Goal: Task Accomplishment & Management: Use online tool/utility

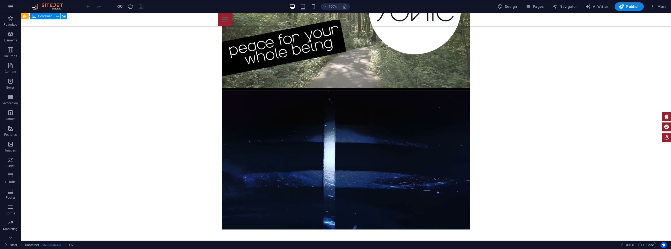
scroll to position [1931, 0]
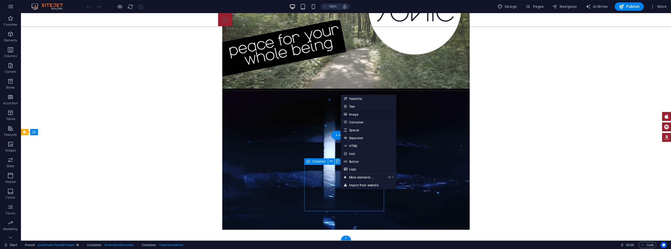
click at [355, 114] on link "Image" at bounding box center [369, 114] width 56 height 8
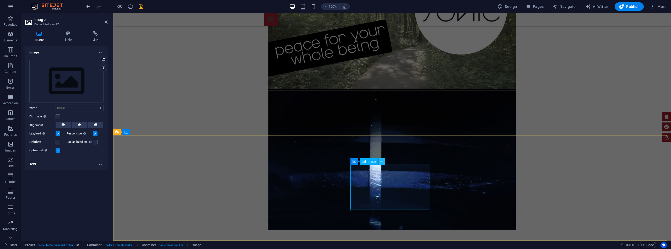
click at [381, 162] on icon at bounding box center [381, 162] width 3 height 6
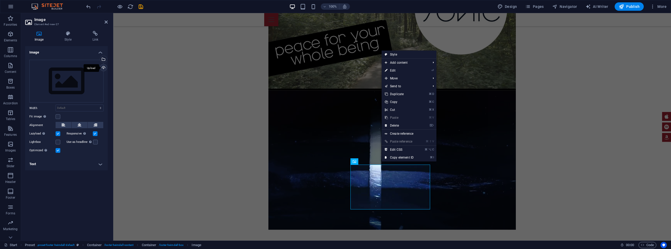
click at [104, 66] on div "Upload" at bounding box center [103, 68] width 8 height 8
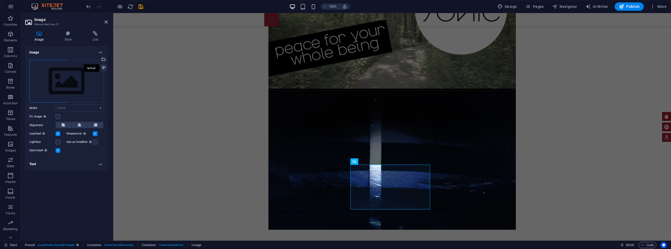
click at [103, 68] on div "Upload" at bounding box center [103, 68] width 8 height 8
click at [104, 57] on div "Select files from the file manager, stock photos, or upload file(s)" at bounding box center [103, 60] width 8 height 8
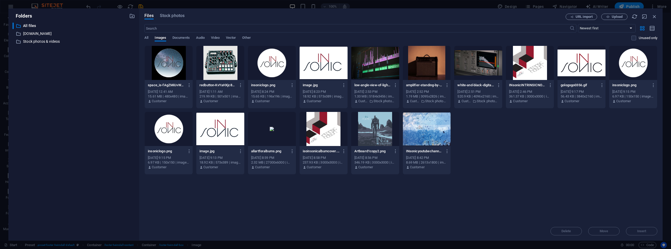
click at [172, 59] on div at bounding box center [169, 63] width 48 height 34
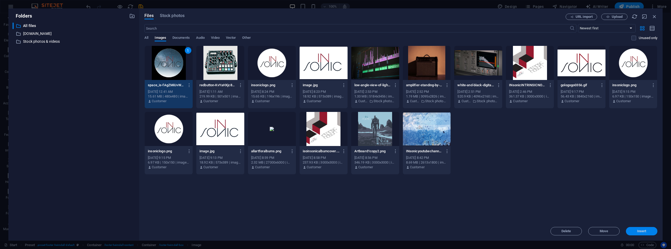
click at [647, 228] on button "Insert" at bounding box center [641, 231] width 31 height 8
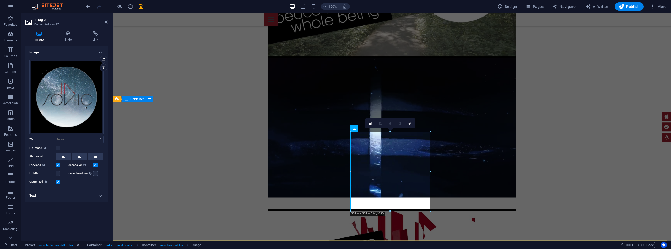
scroll to position [1964, 0]
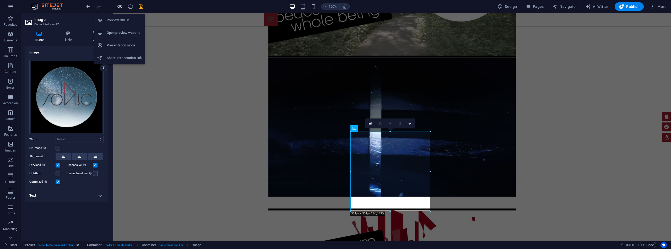
click at [119, 6] on icon "button" at bounding box center [120, 7] width 6 height 6
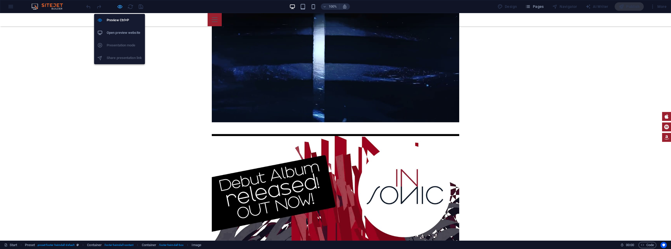
scroll to position [1930, 0]
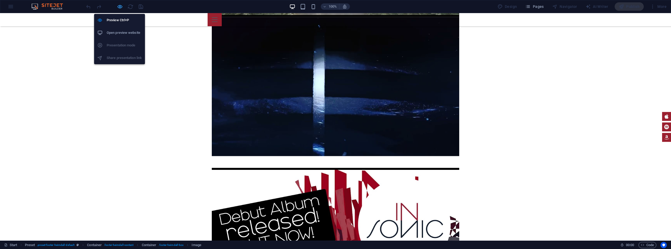
click at [117, 6] on icon "button" at bounding box center [120, 7] width 6 height 6
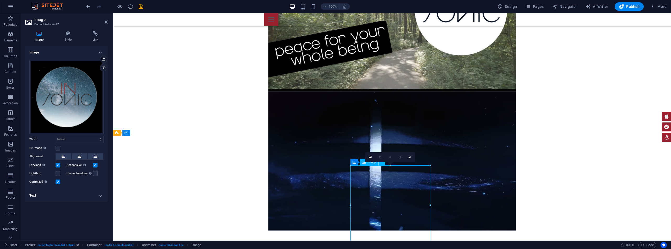
drag, startPoint x: 394, startPoint y: 197, endPoint x: 368, endPoint y: 184, distance: 29.2
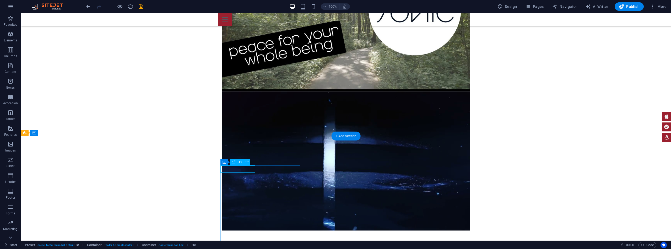
click at [247, 162] on icon at bounding box center [247, 162] width 3 height 6
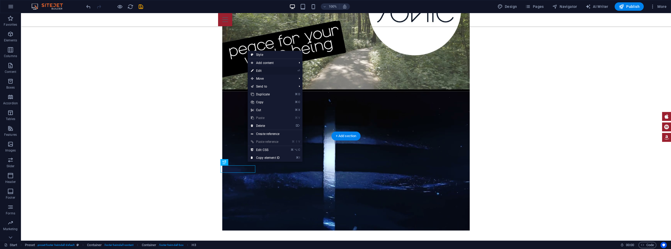
click at [267, 70] on link "⏎ Edit" at bounding box center [265, 71] width 35 height 8
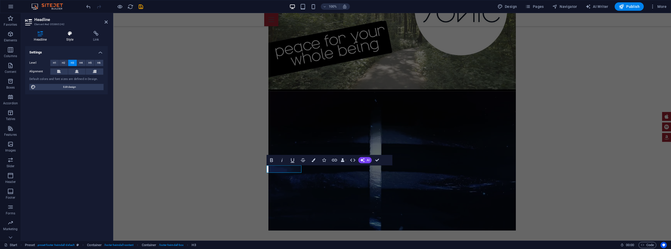
click at [69, 32] on icon at bounding box center [70, 33] width 25 height 5
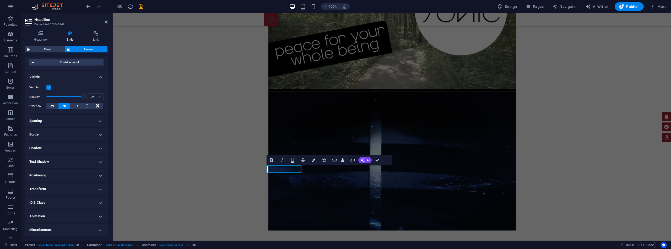
scroll to position [42, 0]
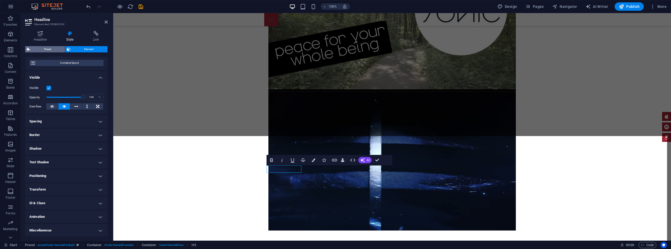
click at [53, 49] on span "Preset" at bounding box center [48, 49] width 32 height 6
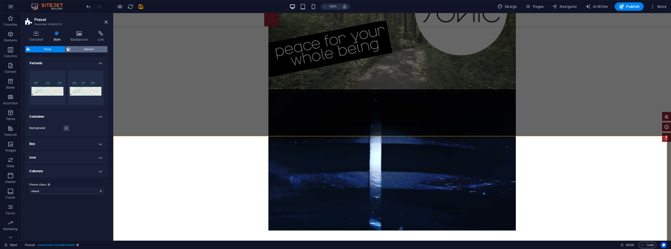
click at [77, 49] on span "Element" at bounding box center [89, 49] width 34 height 6
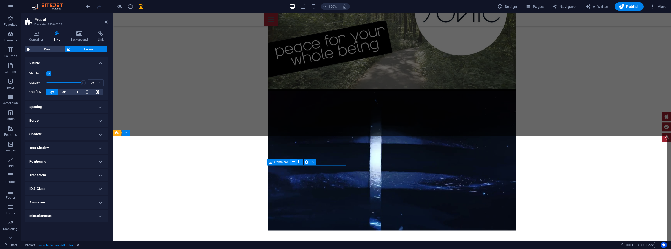
click at [294, 161] on icon at bounding box center [293, 162] width 3 height 6
click at [292, 163] on icon at bounding box center [293, 162] width 3 height 6
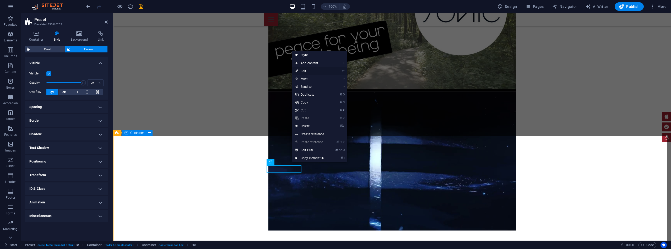
click at [307, 72] on link "⏎ Edit" at bounding box center [309, 71] width 35 height 8
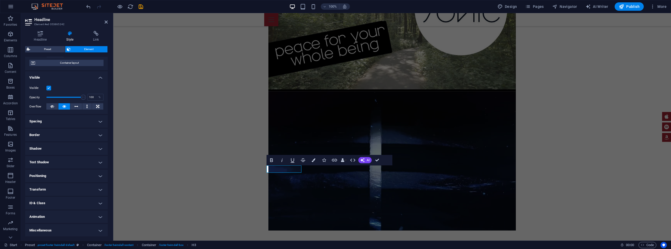
click at [73, 228] on h4 "Miscellaneous" at bounding box center [66, 230] width 83 height 13
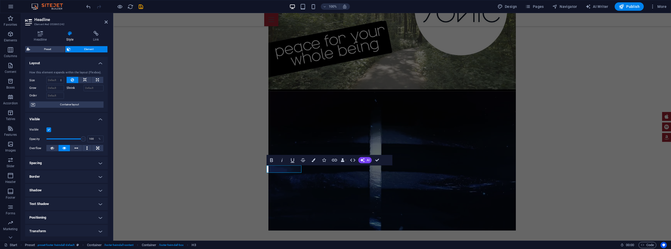
scroll to position [0, 0]
click at [43, 35] on icon at bounding box center [40, 33] width 30 height 5
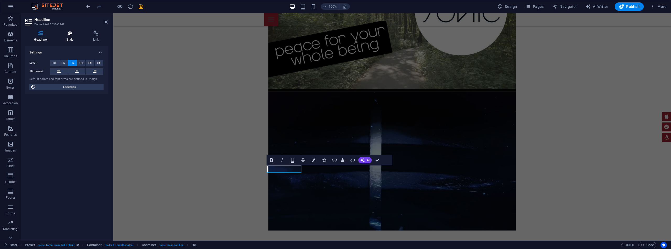
click at [72, 33] on icon at bounding box center [70, 33] width 25 height 5
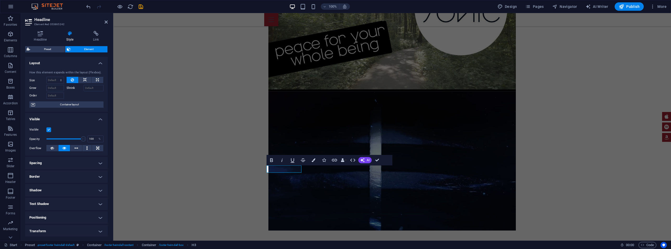
click at [98, 118] on h4 "Visible" at bounding box center [66, 117] width 83 height 9
click at [103, 63] on h4 "Layout" at bounding box center [66, 61] width 83 height 9
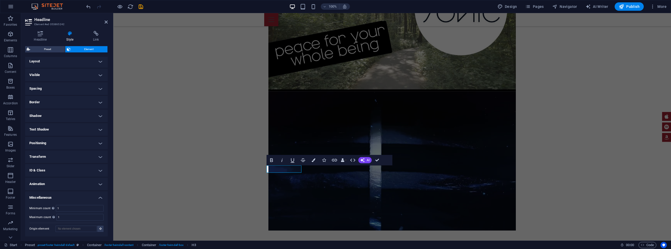
scroll to position [2, 0]
click at [99, 198] on h4 "Miscellaneous" at bounding box center [66, 196] width 83 height 9
click at [313, 161] on icon "button" at bounding box center [314, 160] width 4 height 4
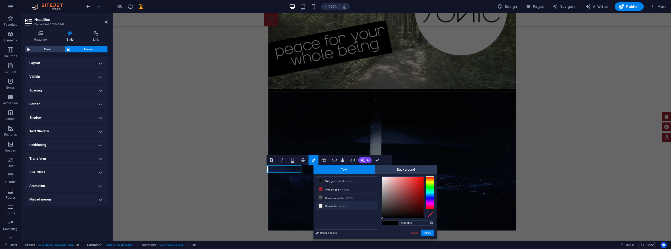
click at [320, 205] on icon at bounding box center [321, 206] width 4 height 4
click at [429, 232] on button "Apply" at bounding box center [427, 233] width 13 height 6
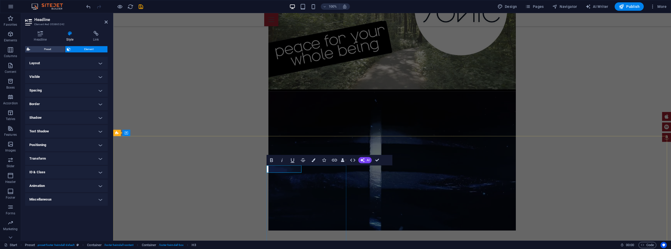
drag, startPoint x: 301, startPoint y: 168, endPoint x: 265, endPoint y: 167, distance: 35.7
click at [315, 158] on button "Colors" at bounding box center [314, 160] width 10 height 10
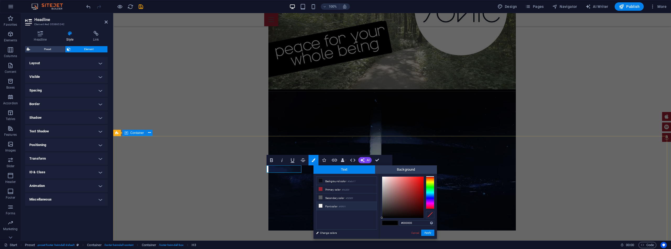
click at [325, 208] on li "Font color #f0f0f1" at bounding box center [346, 206] width 60 height 8
type input "#f0f0f1"
click at [425, 231] on button "Apply" at bounding box center [427, 233] width 13 height 6
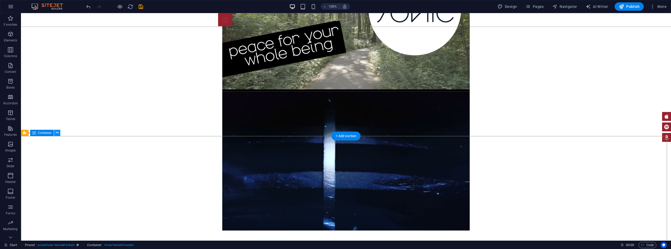
click at [57, 132] on icon at bounding box center [57, 133] width 3 height 6
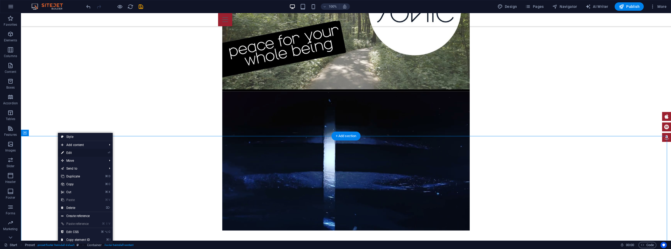
click at [77, 153] on link "⏎ Edit" at bounding box center [75, 153] width 35 height 8
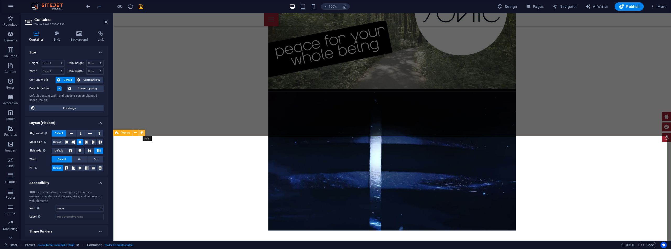
click at [141, 133] on icon at bounding box center [142, 133] width 3 height 6
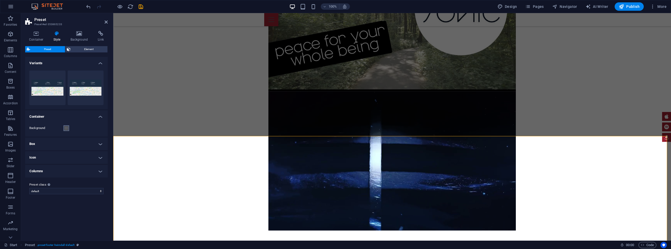
click at [67, 129] on span at bounding box center [66, 128] width 4 height 4
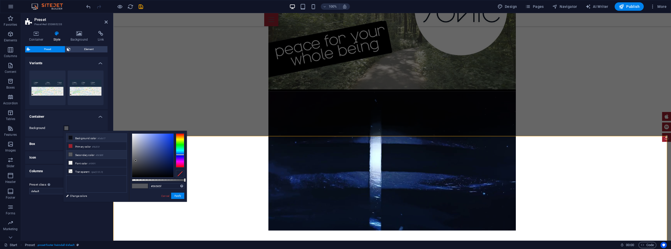
click at [75, 140] on li "Background color #0a0c17" at bounding box center [96, 138] width 60 height 8
click at [180, 198] on button "Apply" at bounding box center [177, 196] width 13 height 6
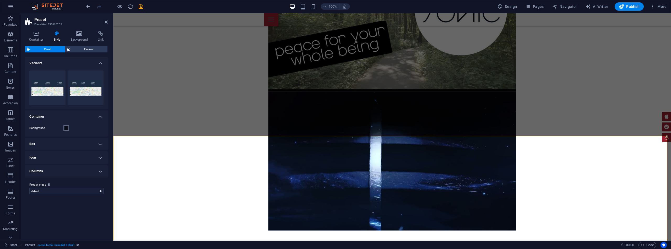
click at [67, 128] on span at bounding box center [66, 128] width 4 height 4
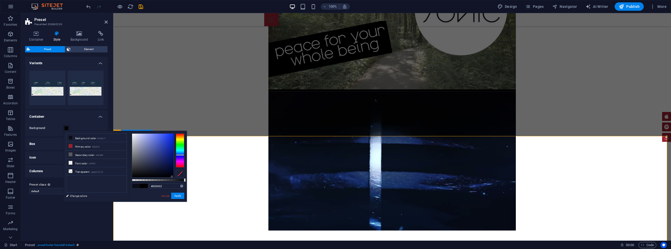
type input "#000000"
drag, startPoint x: 155, startPoint y: 172, endPoint x: 175, endPoint y: 177, distance: 20.2
click at [175, 177] on div at bounding box center [158, 155] width 52 height 44
click at [180, 196] on button "Apply" at bounding box center [177, 196] width 13 height 6
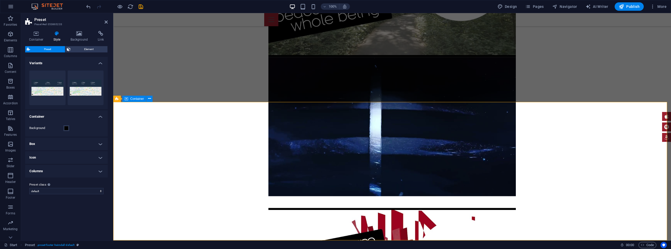
scroll to position [1964, 0]
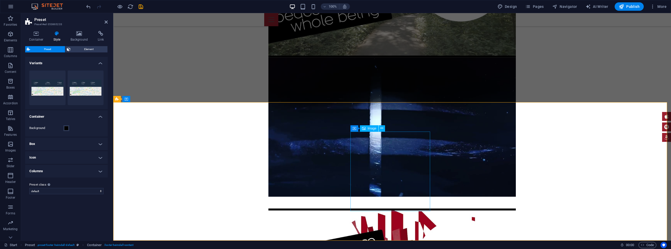
click at [378, 128] on icon at bounding box center [377, 129] width 3 height 6
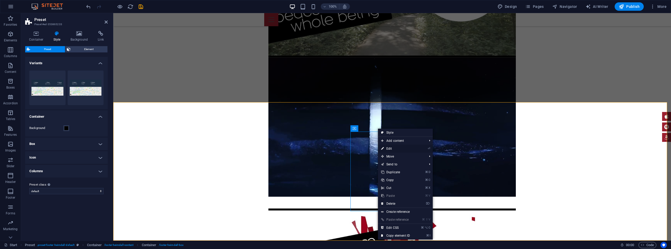
click at [389, 148] on link "⏎ Edit" at bounding box center [395, 149] width 35 height 8
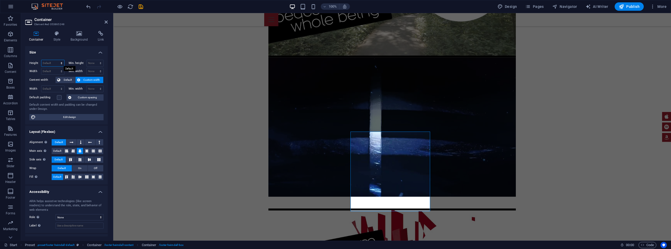
select select "%"
type input "100"
select select "%"
type input "30.65"
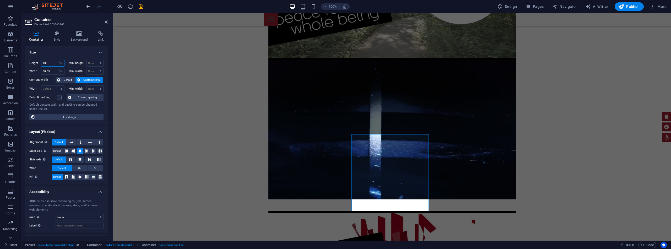
click at [53, 64] on input "100" at bounding box center [52, 63] width 23 height 6
drag, startPoint x: 50, startPoint y: 69, endPoint x: 39, endPoint y: 68, distance: 11.6
click at [39, 68] on div "Width 30.65 Default px rem % em vh vw" at bounding box center [46, 71] width 35 height 7
drag, startPoint x: 50, startPoint y: 62, endPoint x: 41, endPoint y: 61, distance: 9.3
click at [41, 61] on div "Height 100 Default px rem % vh vw" at bounding box center [46, 63] width 35 height 7
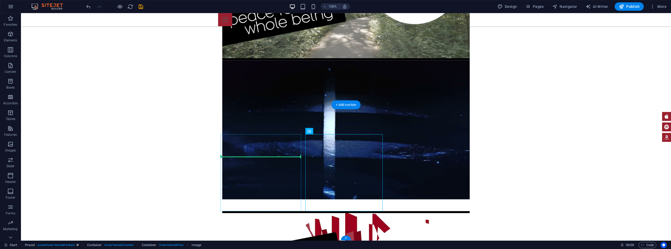
drag, startPoint x: 344, startPoint y: 162, endPoint x: 235, endPoint y: 155, distance: 109.8
click at [244, 154] on button at bounding box center [242, 153] width 6 height 6
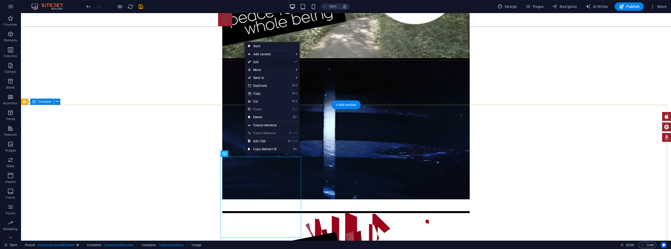
click at [265, 59] on link "⏎ Edit" at bounding box center [262, 62] width 35 height 8
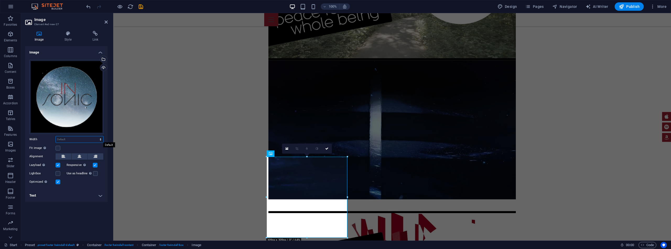
select select "%"
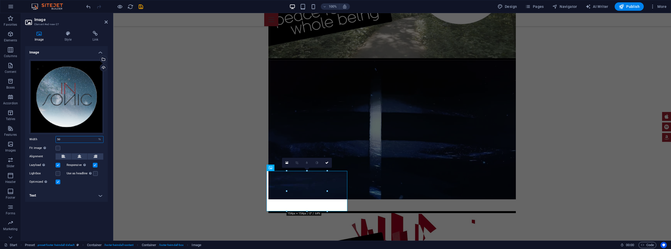
scroll to position [1947, 0]
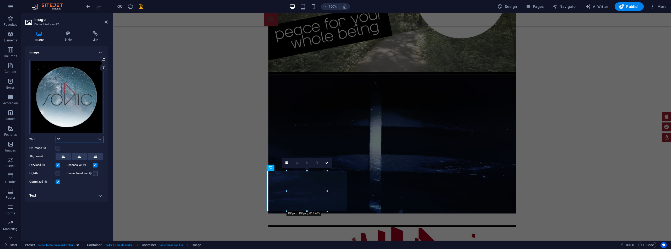
type input "50"
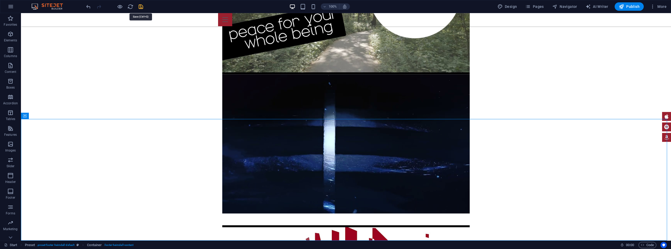
click at [140, 6] on icon "save" at bounding box center [141, 7] width 6 height 6
select select "%"
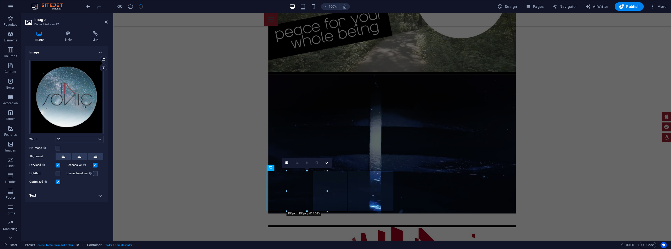
checkbox input "false"
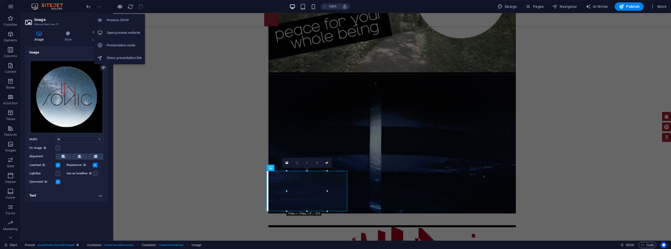
click at [121, 8] on icon "button" at bounding box center [120, 7] width 6 height 6
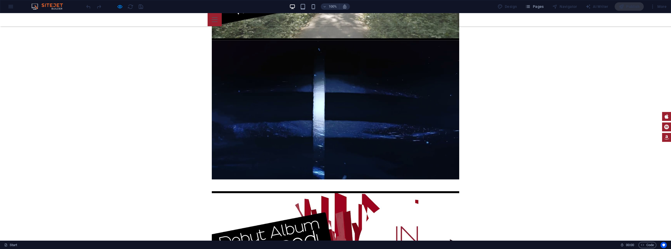
scroll to position [1907, 0]
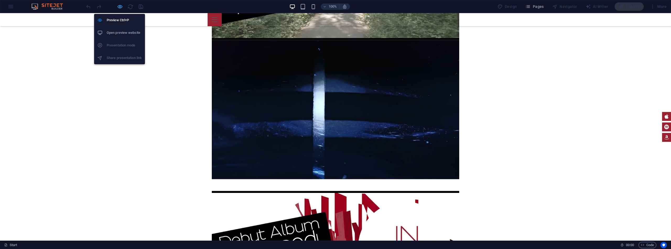
click at [120, 6] on icon "button" at bounding box center [120, 7] width 6 height 6
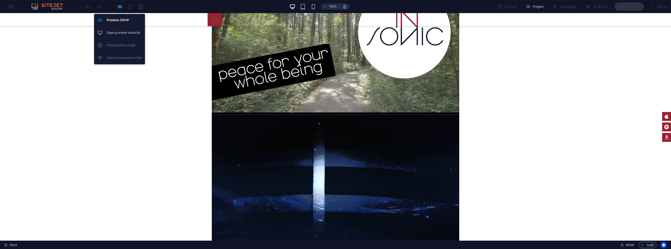
select select "%"
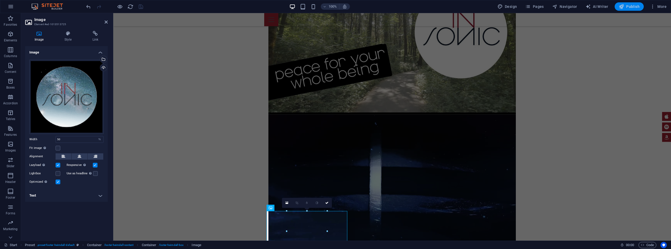
click at [634, 7] on span "Publish" at bounding box center [629, 6] width 21 height 5
select select "%"
